Goal: Information Seeking & Learning: Learn about a topic

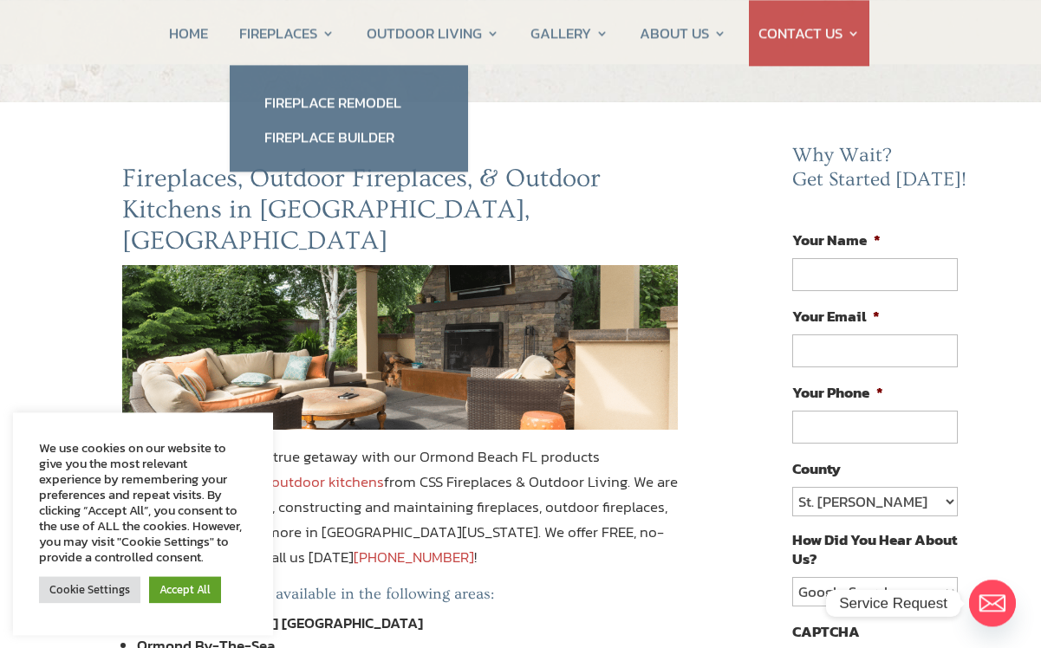
scroll to position [68, 0]
click at [332, 111] on link "Fireplace Remodel" at bounding box center [349, 102] width 204 height 35
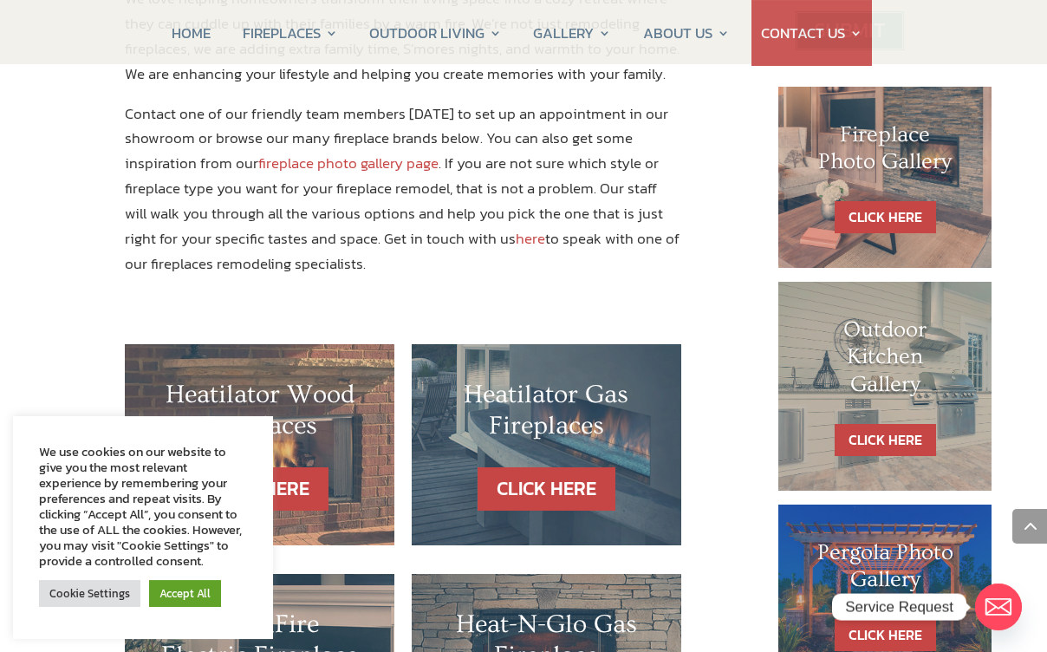
scroll to position [805, 0]
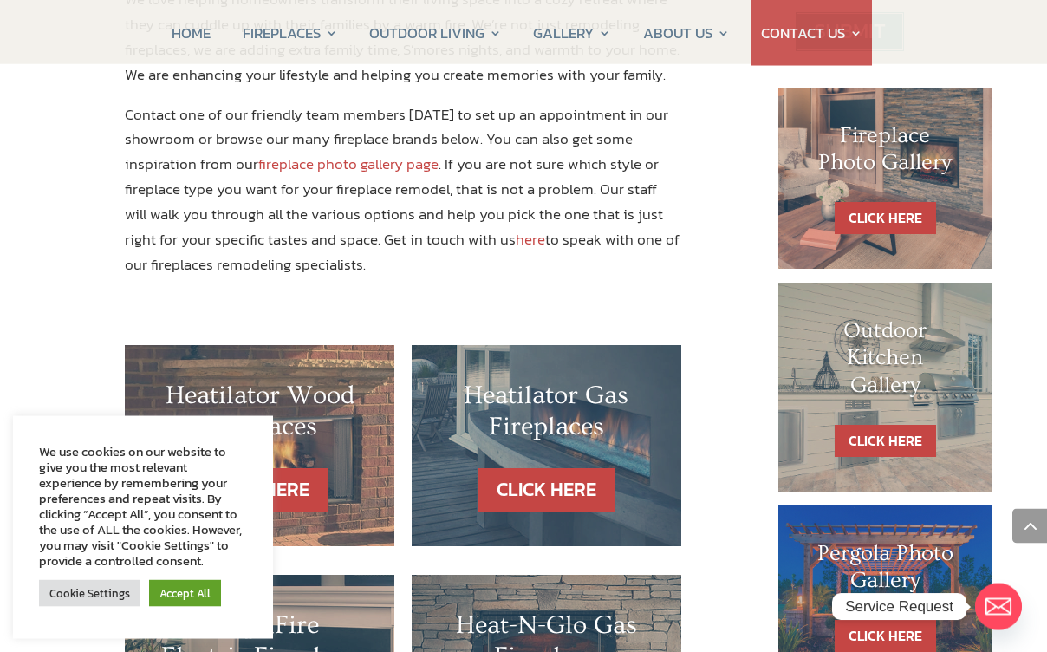
click at [891, 174] on h1 "Fireplace Photo Gallery" at bounding box center [885, 153] width 144 height 62
click at [891, 218] on link "CLICK HERE" at bounding box center [885, 218] width 101 height 32
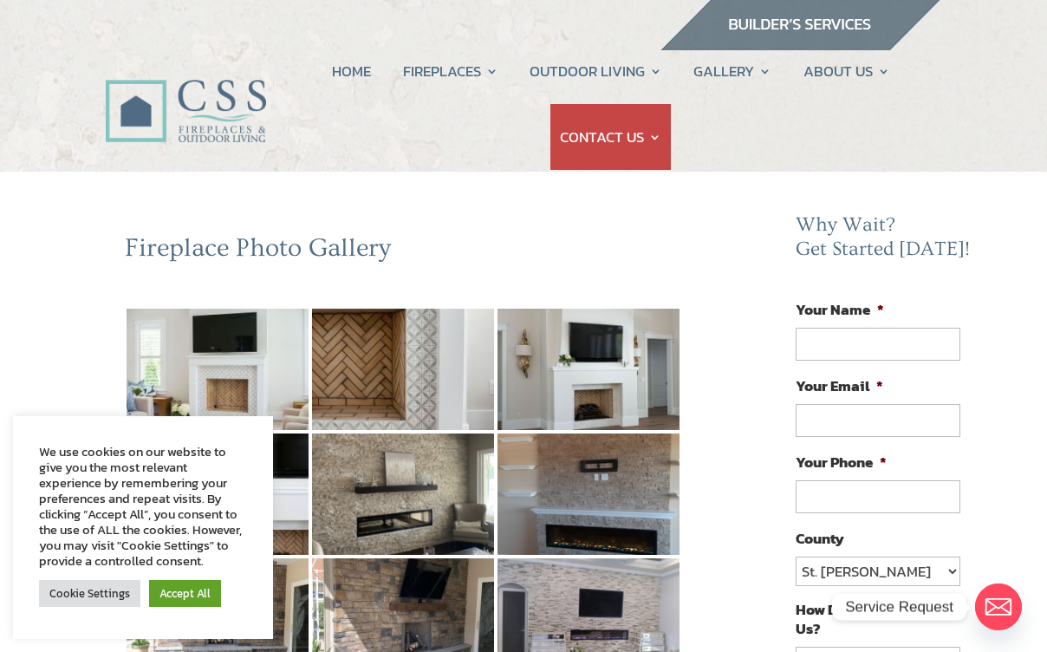
click at [196, 604] on link "Accept All" at bounding box center [185, 593] width 72 height 27
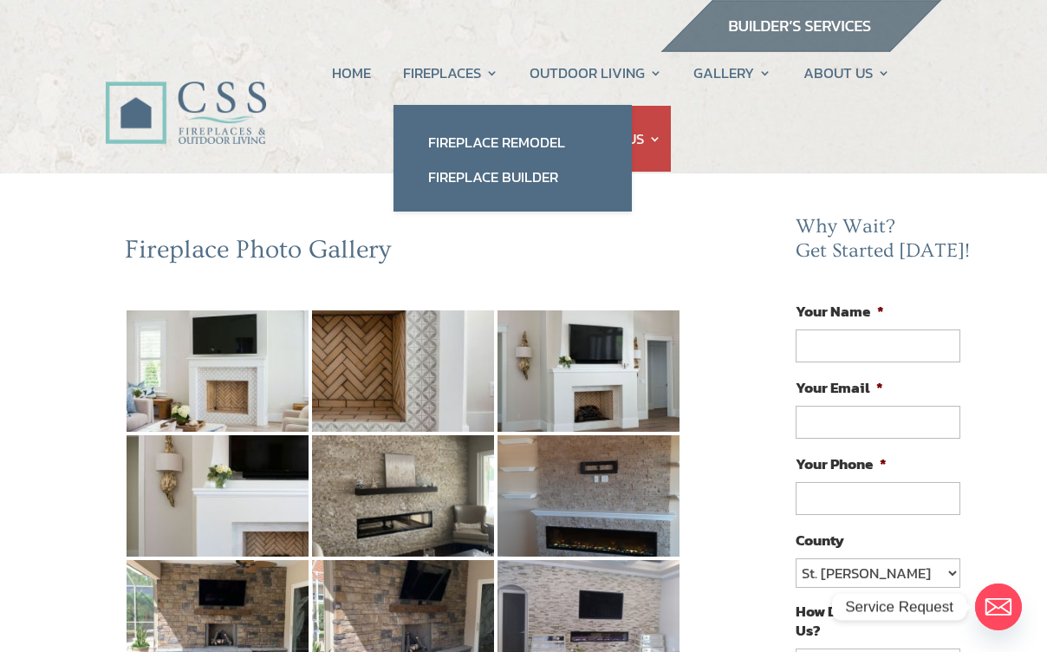
click at [497, 135] on link "Fireplace Remodel" at bounding box center [513, 142] width 204 height 35
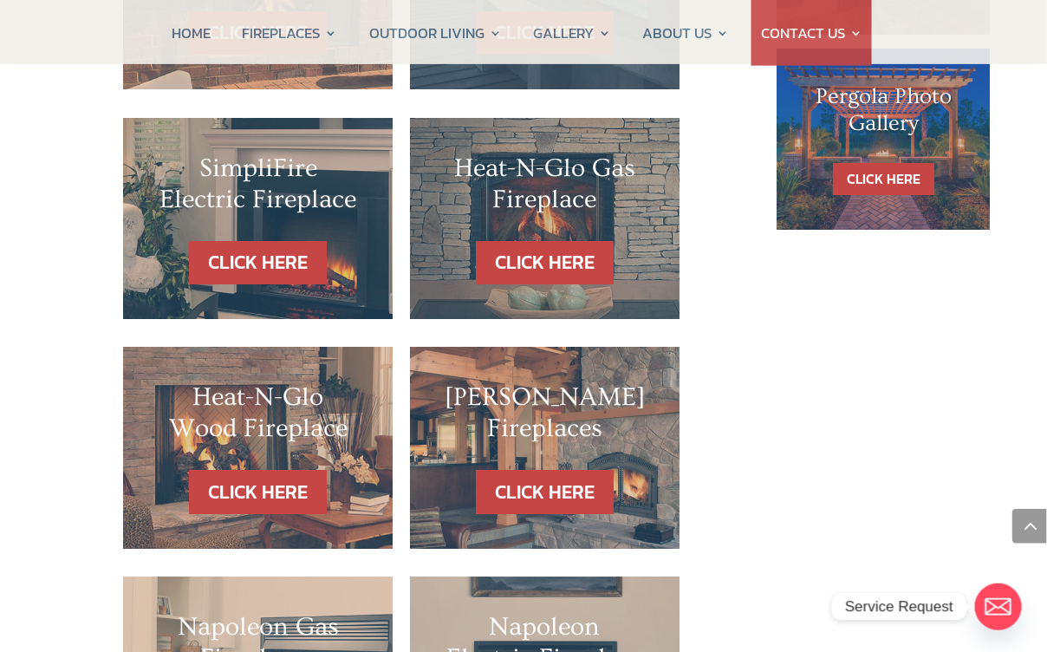
scroll to position [1258, 3]
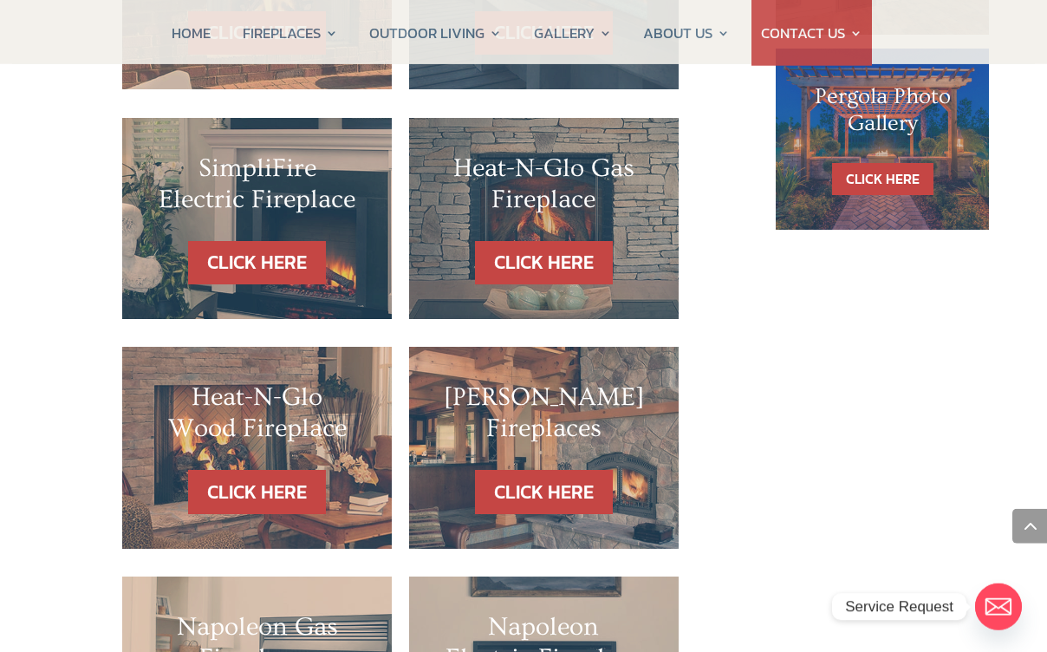
click at [275, 241] on link "CLICK HERE" at bounding box center [257, 263] width 138 height 44
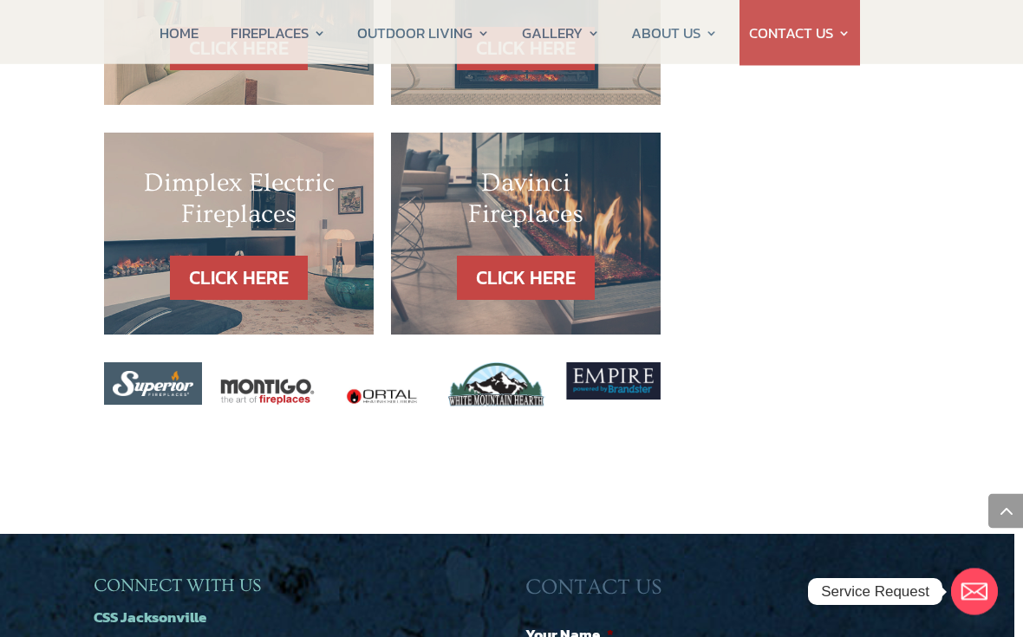
scroll to position [1930, 9]
click at [238, 256] on link "CLICK HERE" at bounding box center [239, 278] width 138 height 44
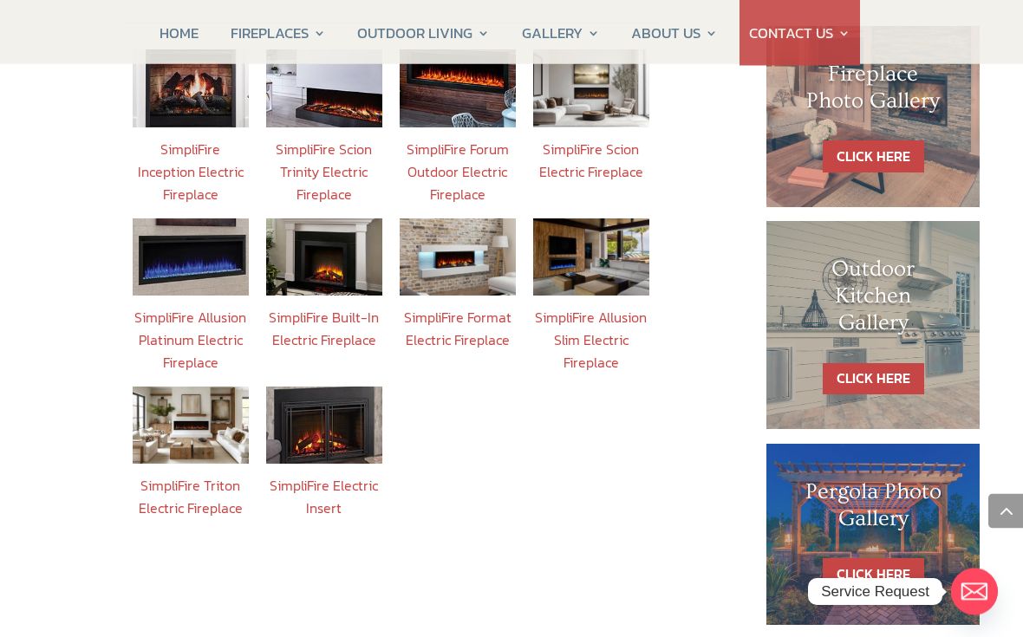
scroll to position [788, 0]
click at [330, 232] on img at bounding box center [324, 256] width 116 height 77
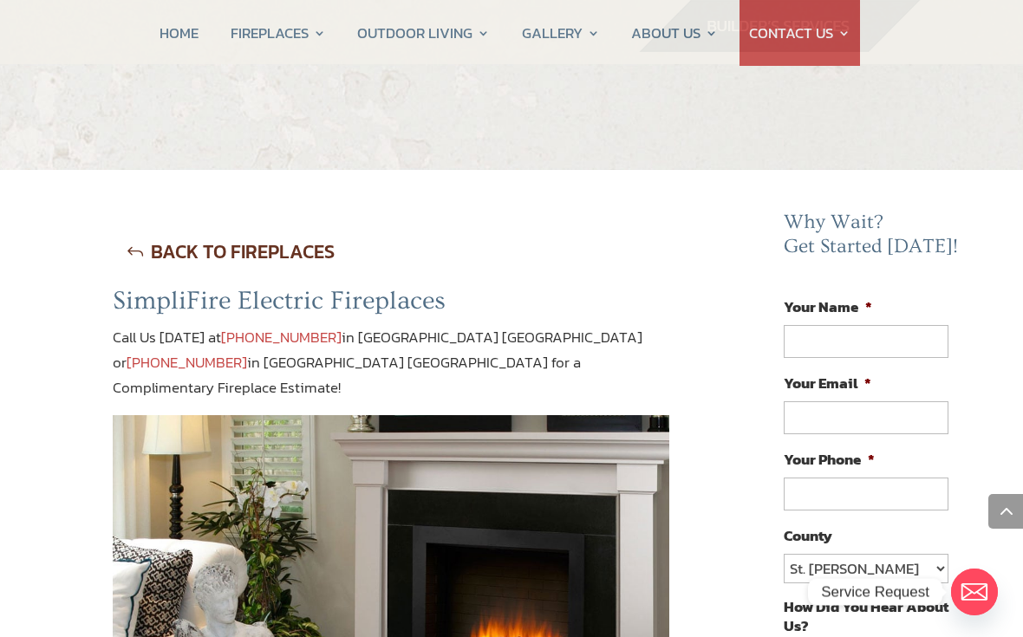
scroll to position [820, 0]
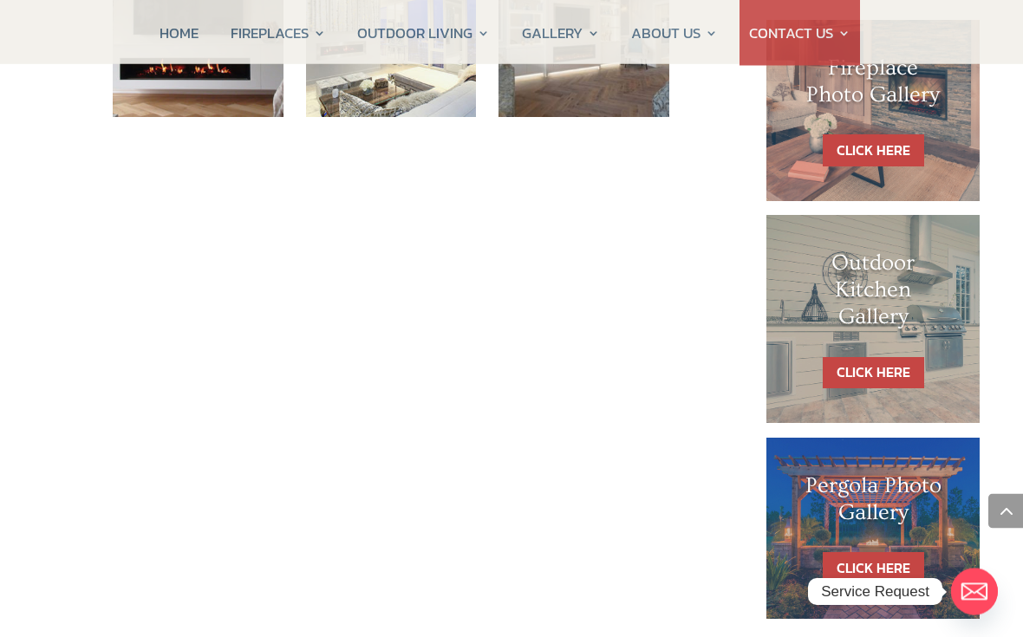
scroll to position [868, 0]
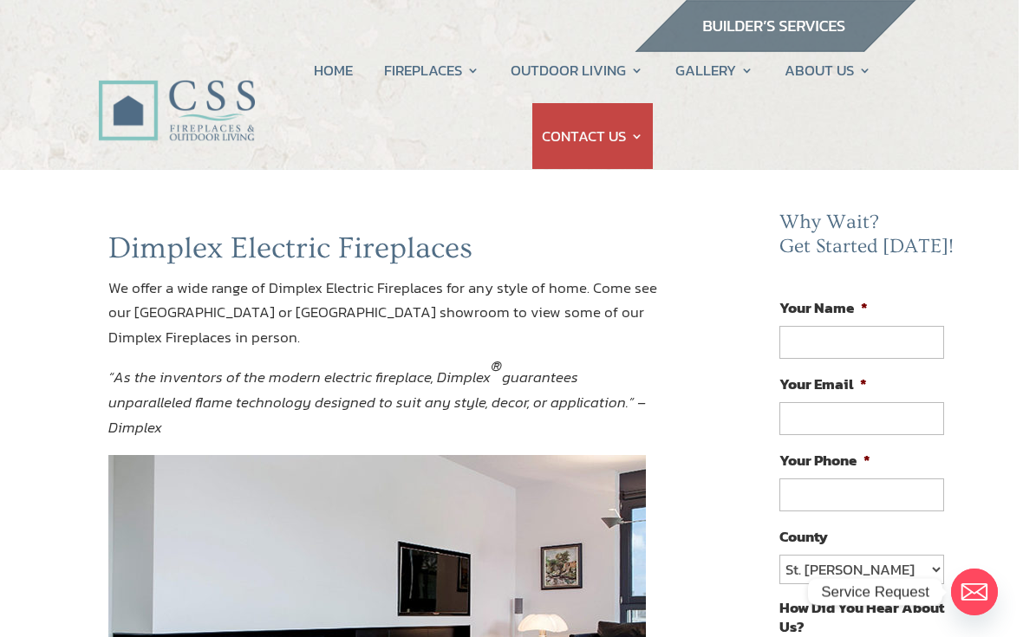
scroll to position [0, 0]
